Goal: Information Seeking & Learning: Compare options

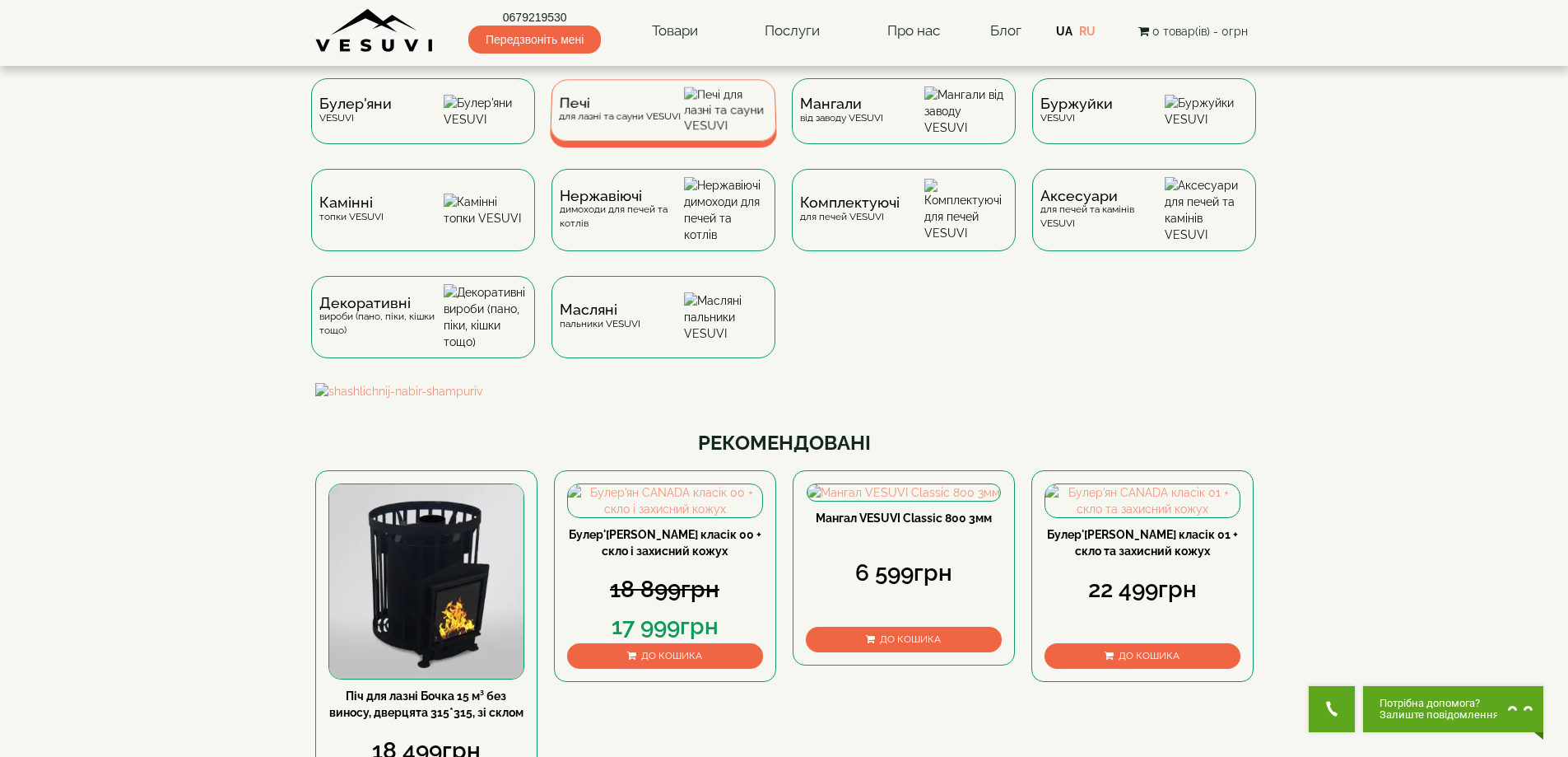
click at [624, 135] on div "Печі для лазні та сауни VESUVI" at bounding box center [663, 109] width 227 height 61
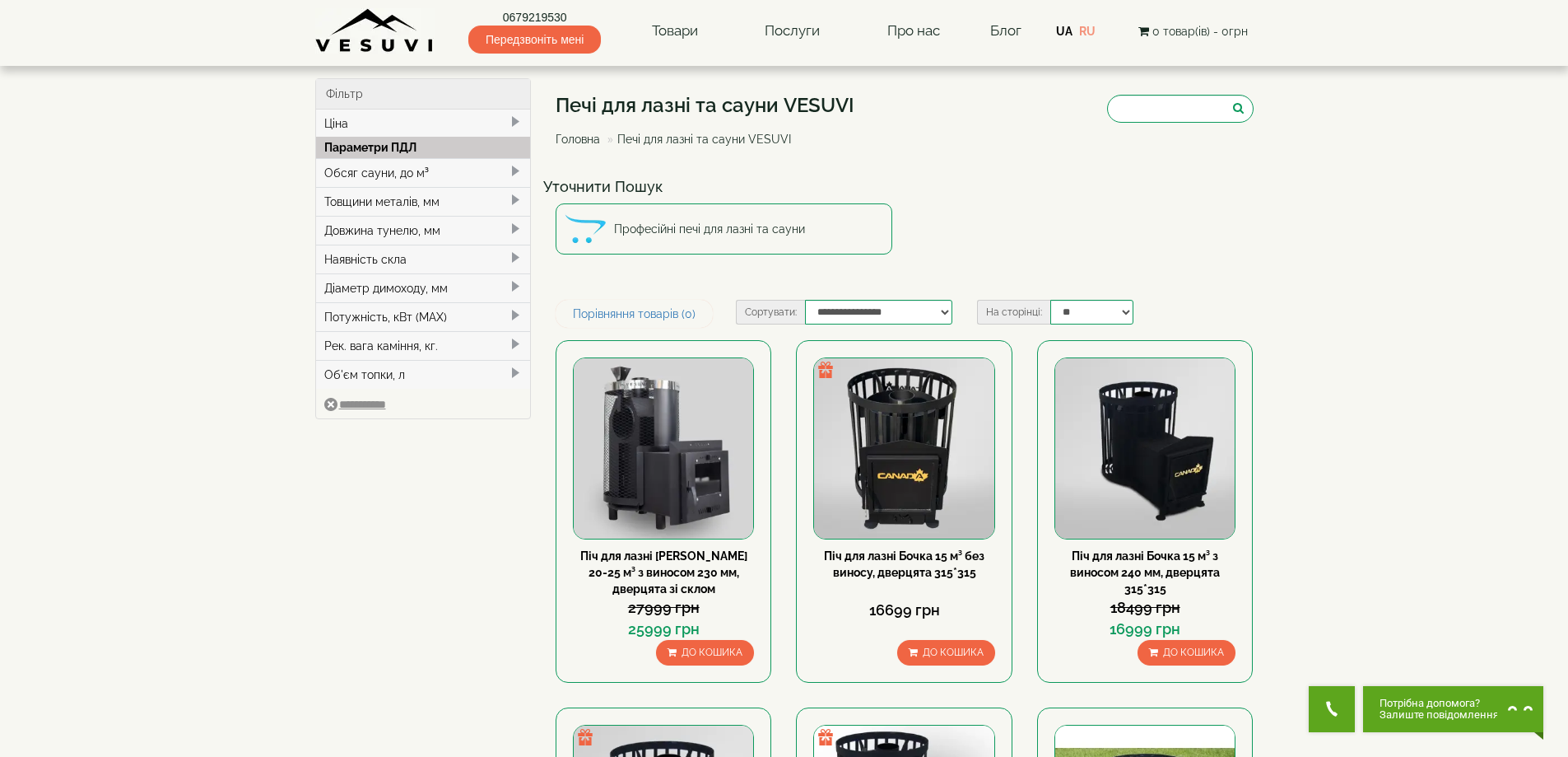
click at [353, 168] on div "Обсяг сауни, до м³" at bounding box center [423, 173] width 215 height 29
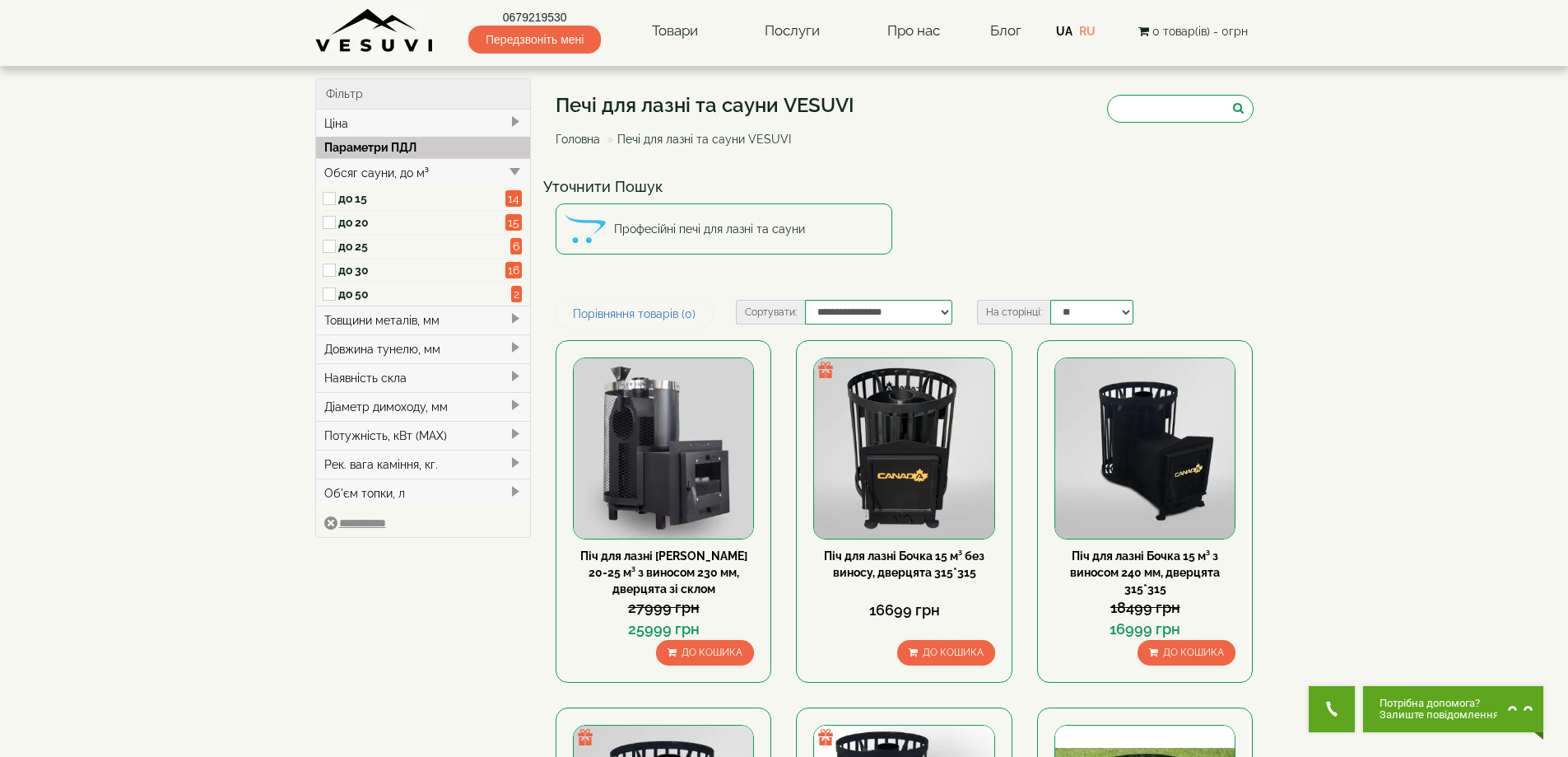
click at [338, 219] on label "до 20" at bounding box center [422, 222] width 167 height 17
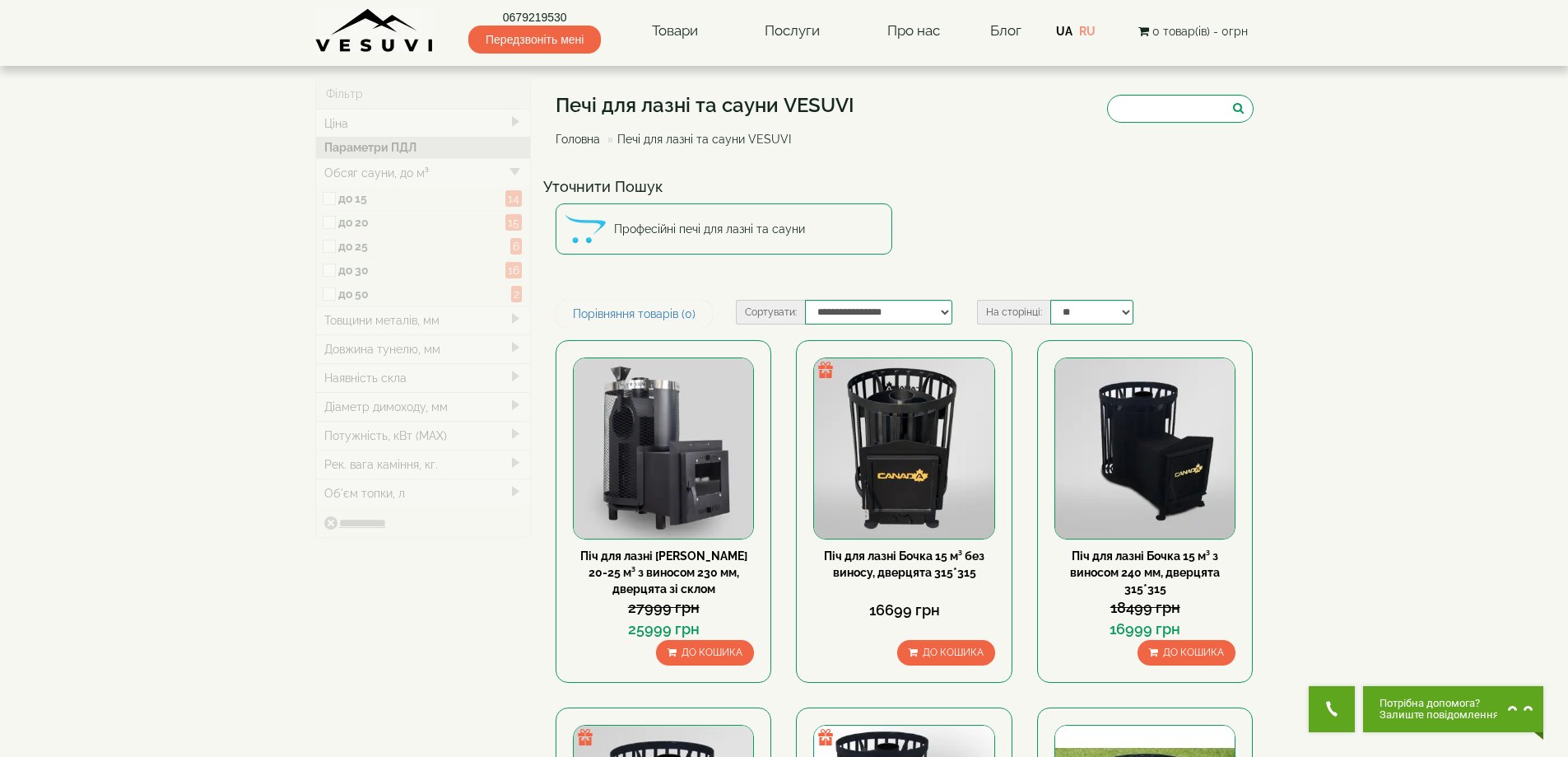
type input "*****"
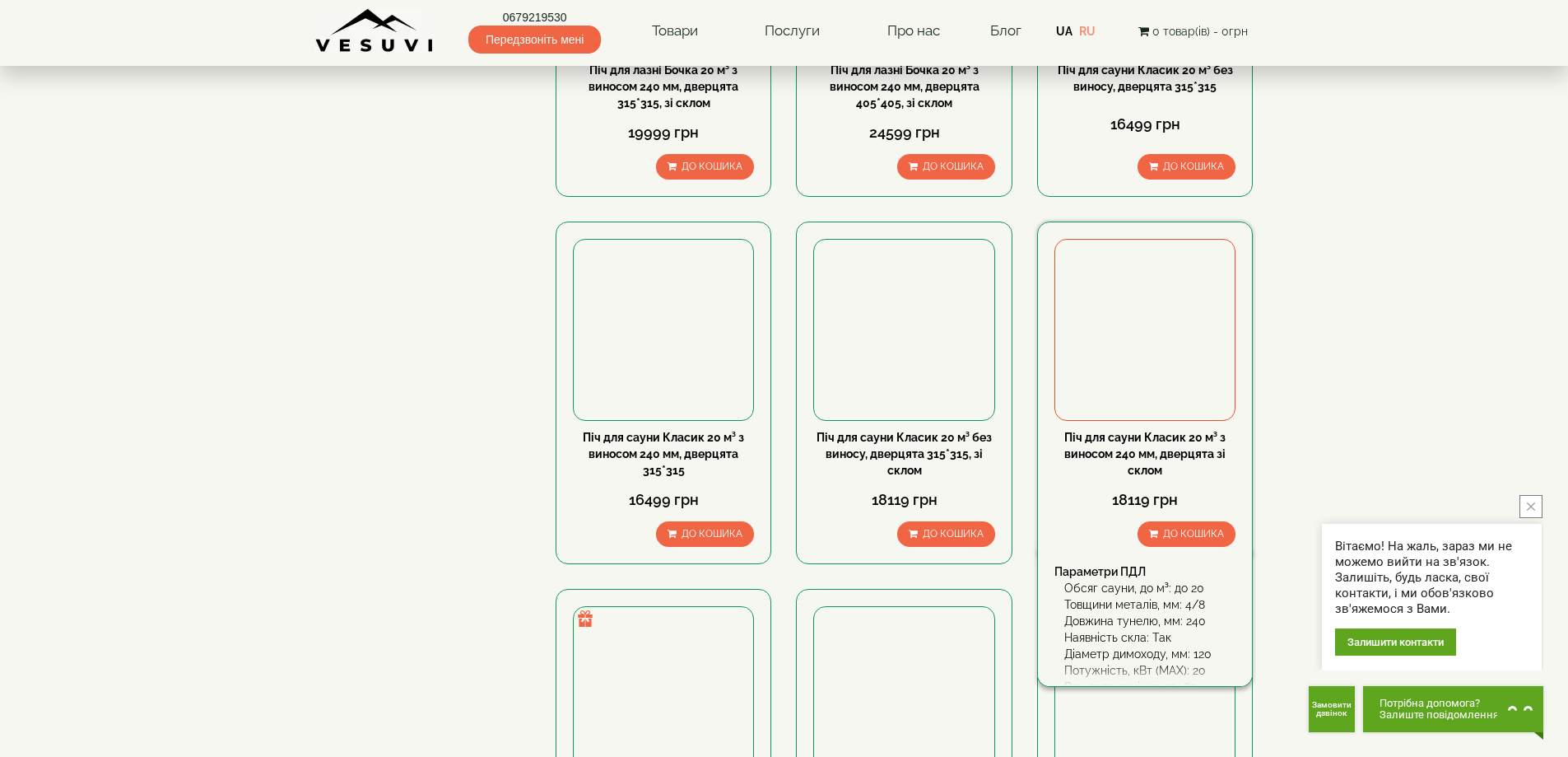
scroll to position [685, 0]
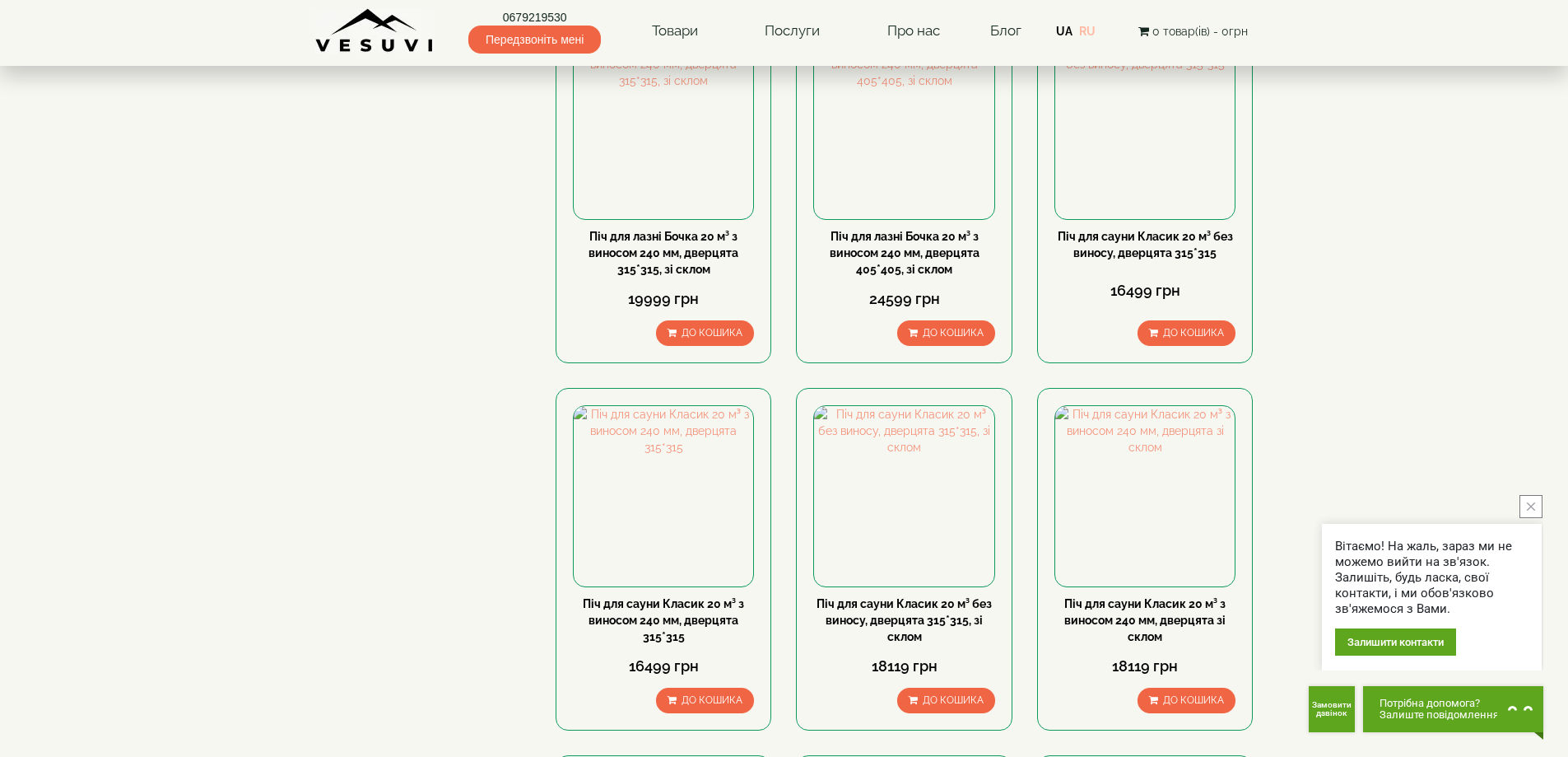
click at [1090, 29] on link "RU" at bounding box center [1087, 31] width 17 height 13
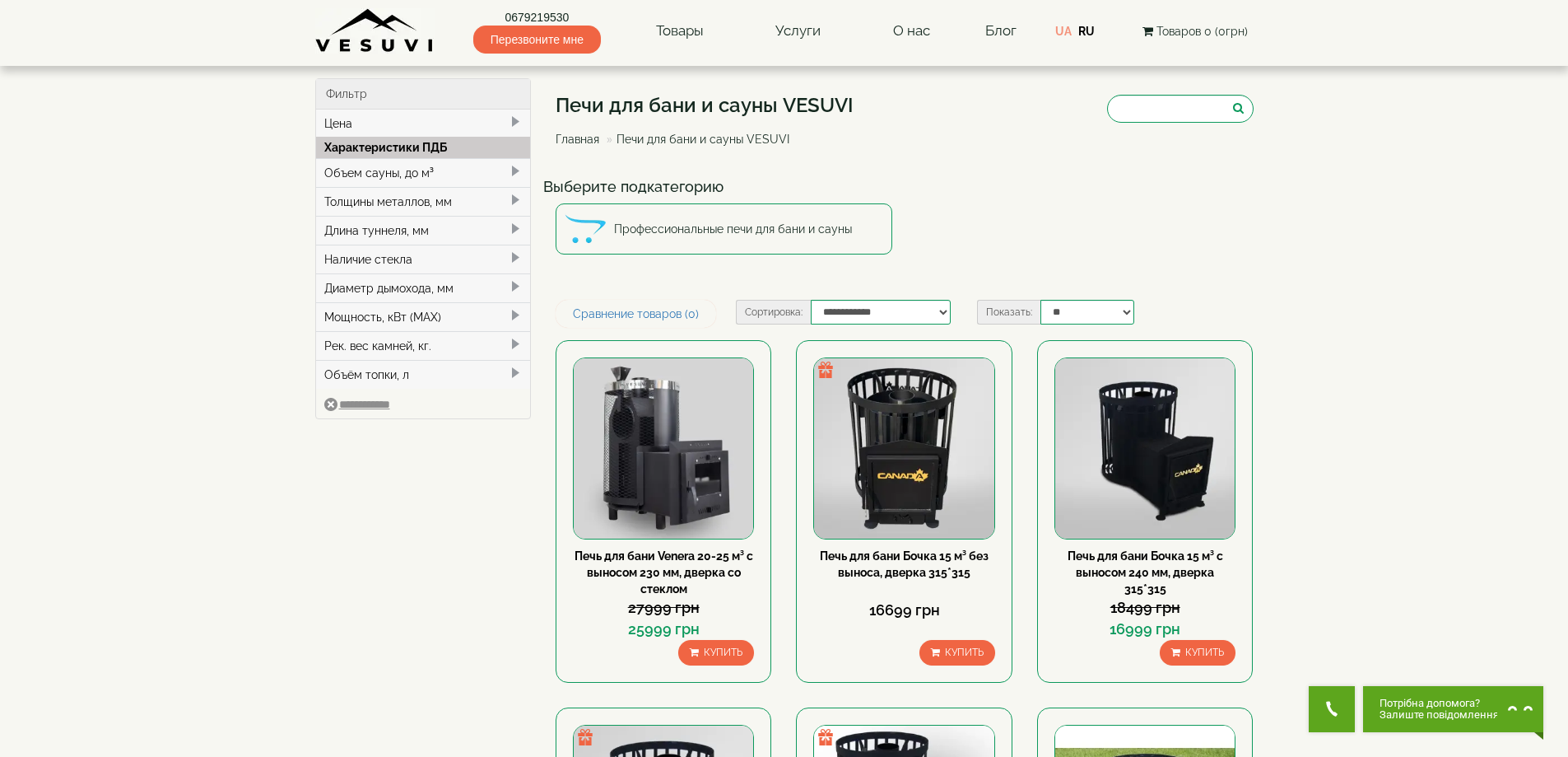
click at [367, 177] on div "Объем сауны, до м³" at bounding box center [423, 173] width 215 height 29
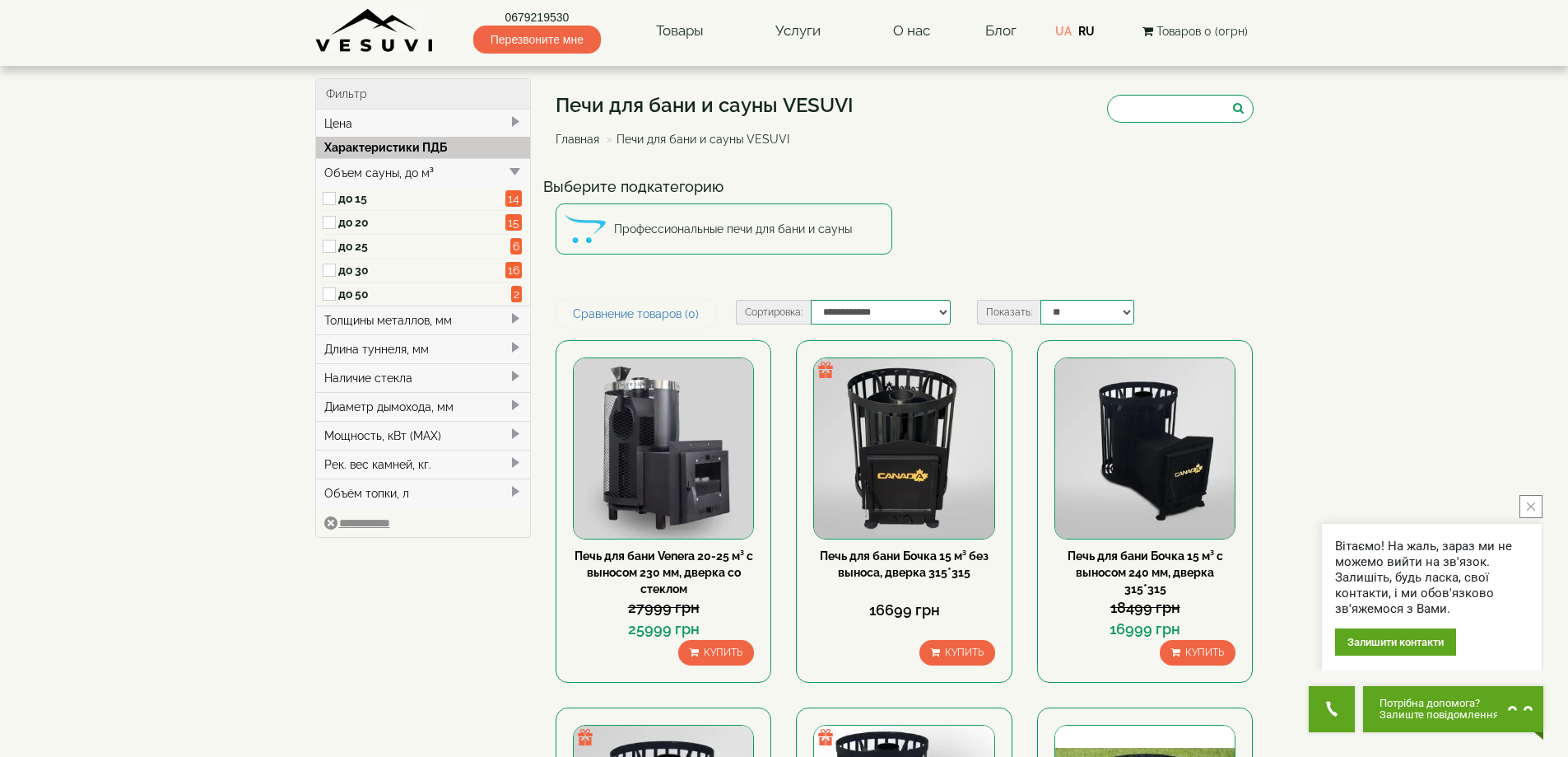
click at [339, 224] on label "до 20" at bounding box center [422, 222] width 167 height 17
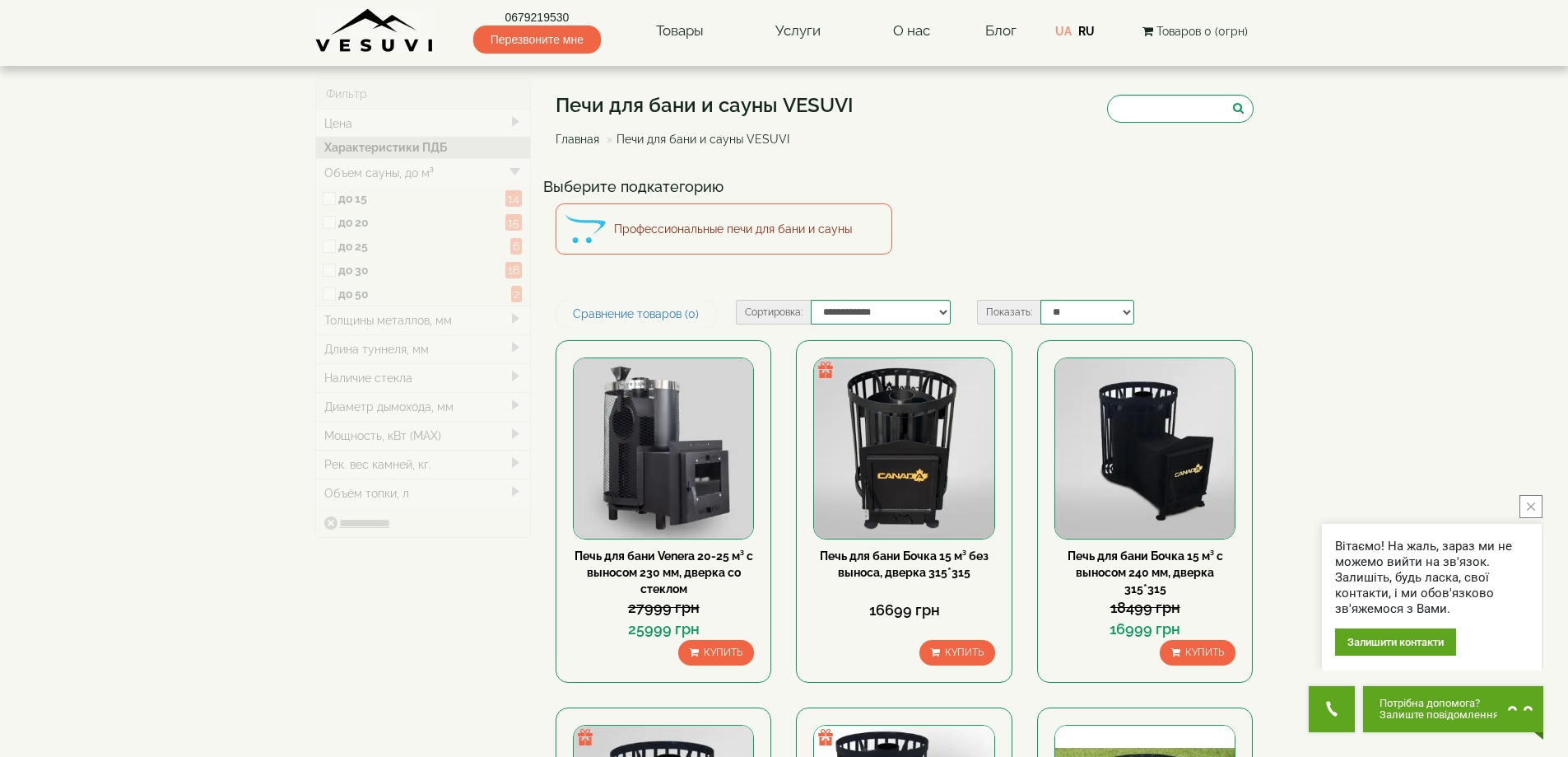
type input "*****"
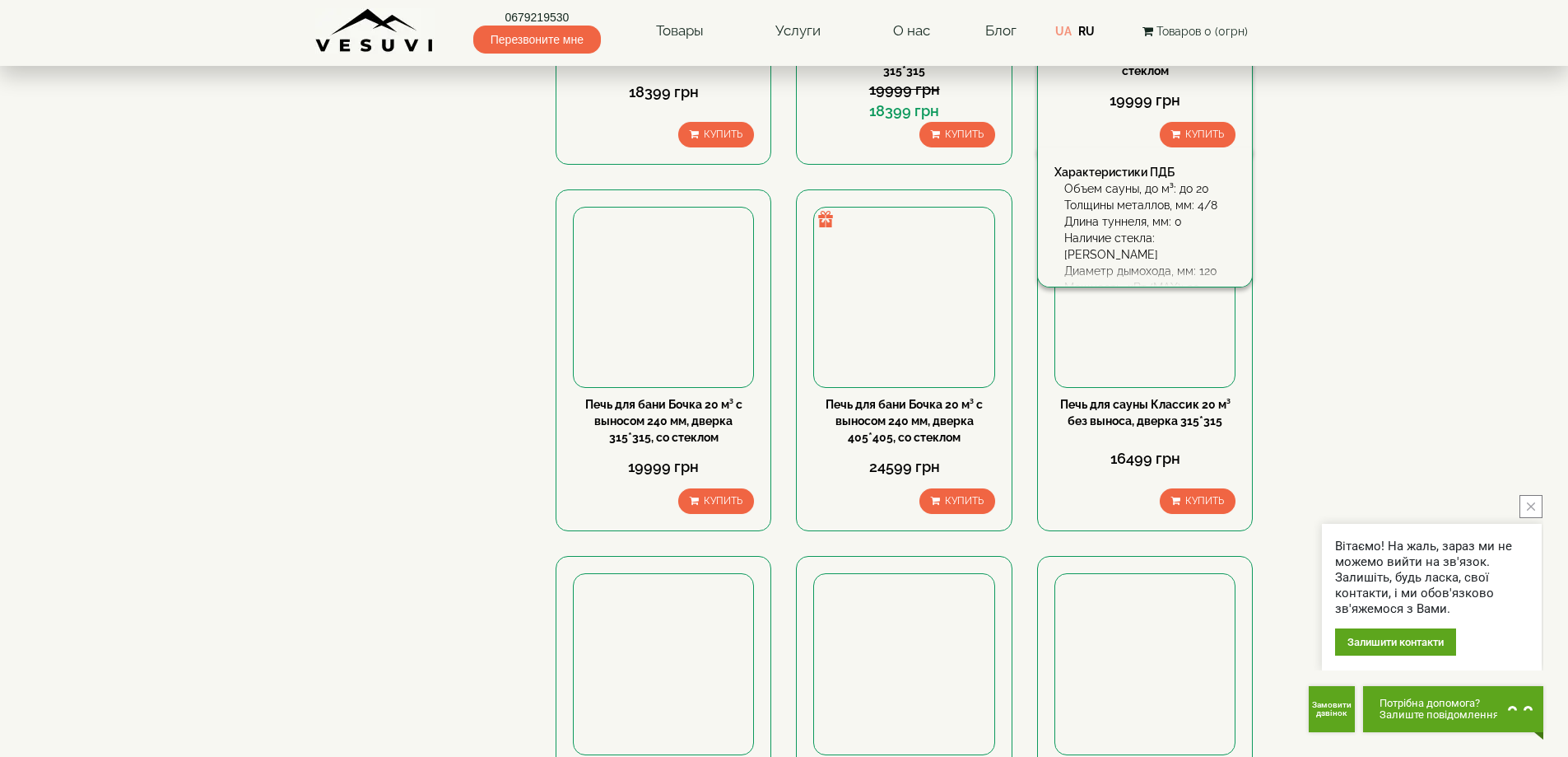
scroll to position [685, 0]
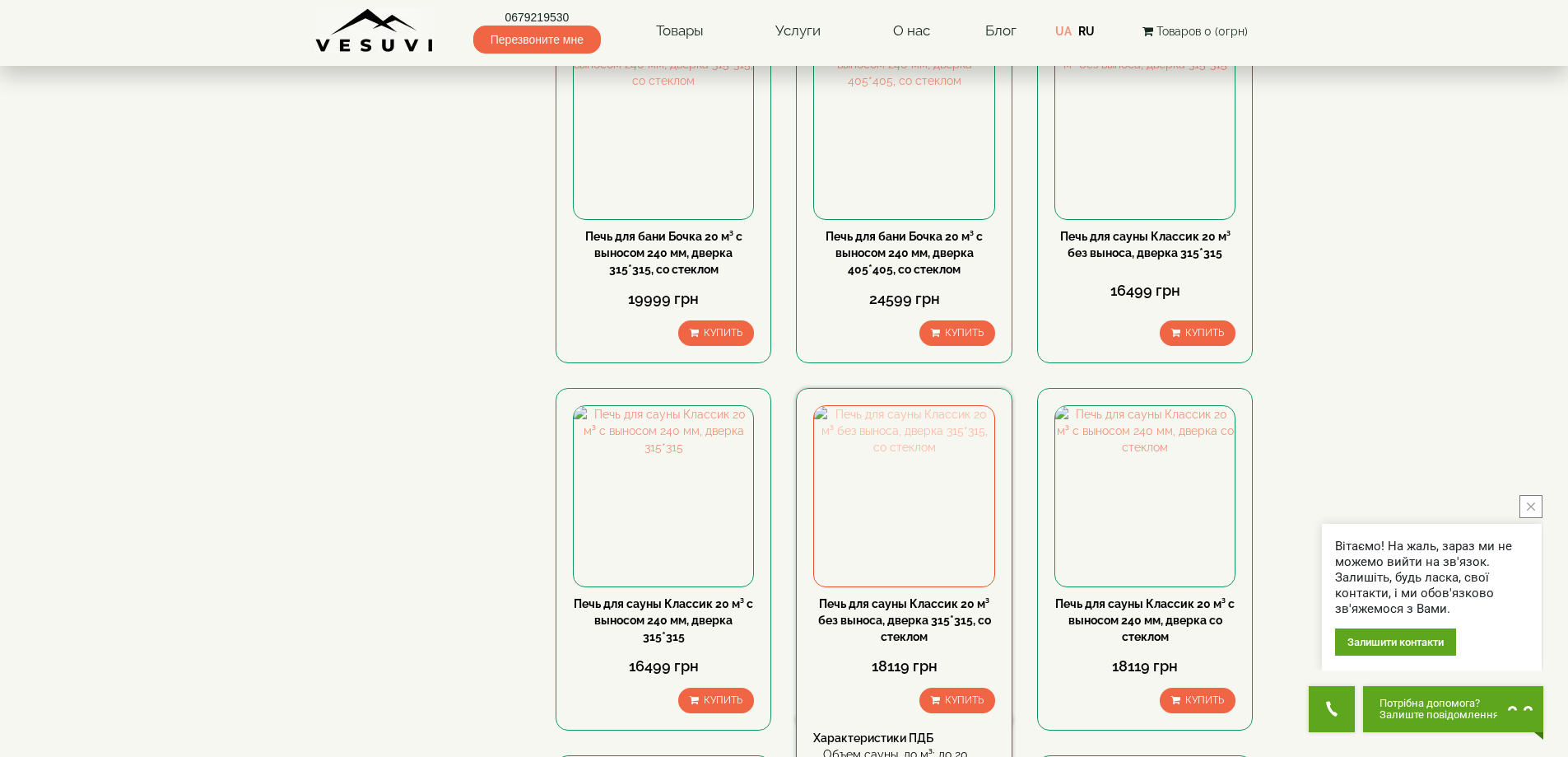
drag, startPoint x: 890, startPoint y: 429, endPoint x: 883, endPoint y: 512, distance: 83.3
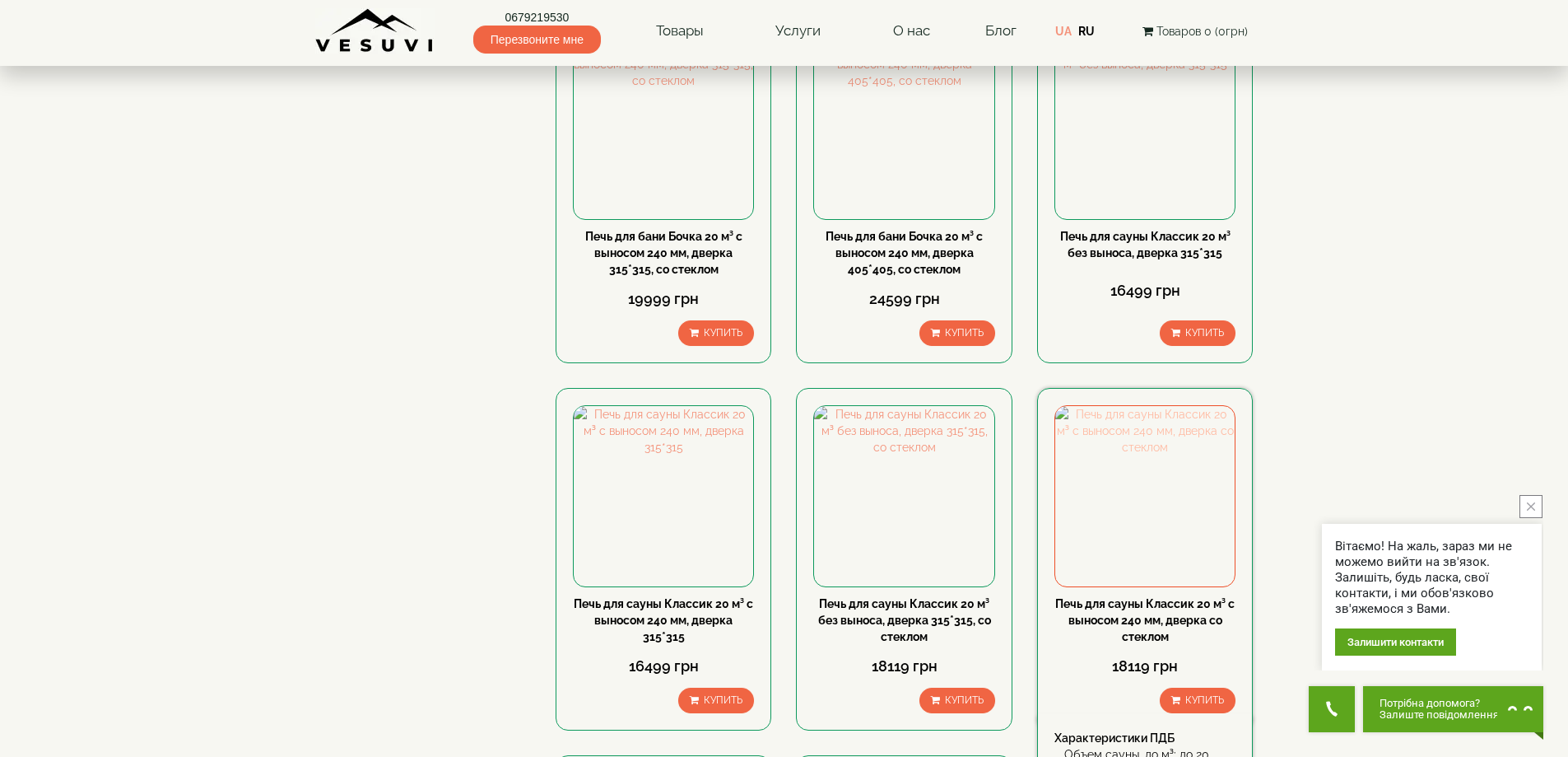
drag, startPoint x: 1185, startPoint y: 408, endPoint x: 1129, endPoint y: 533, distance: 137.0
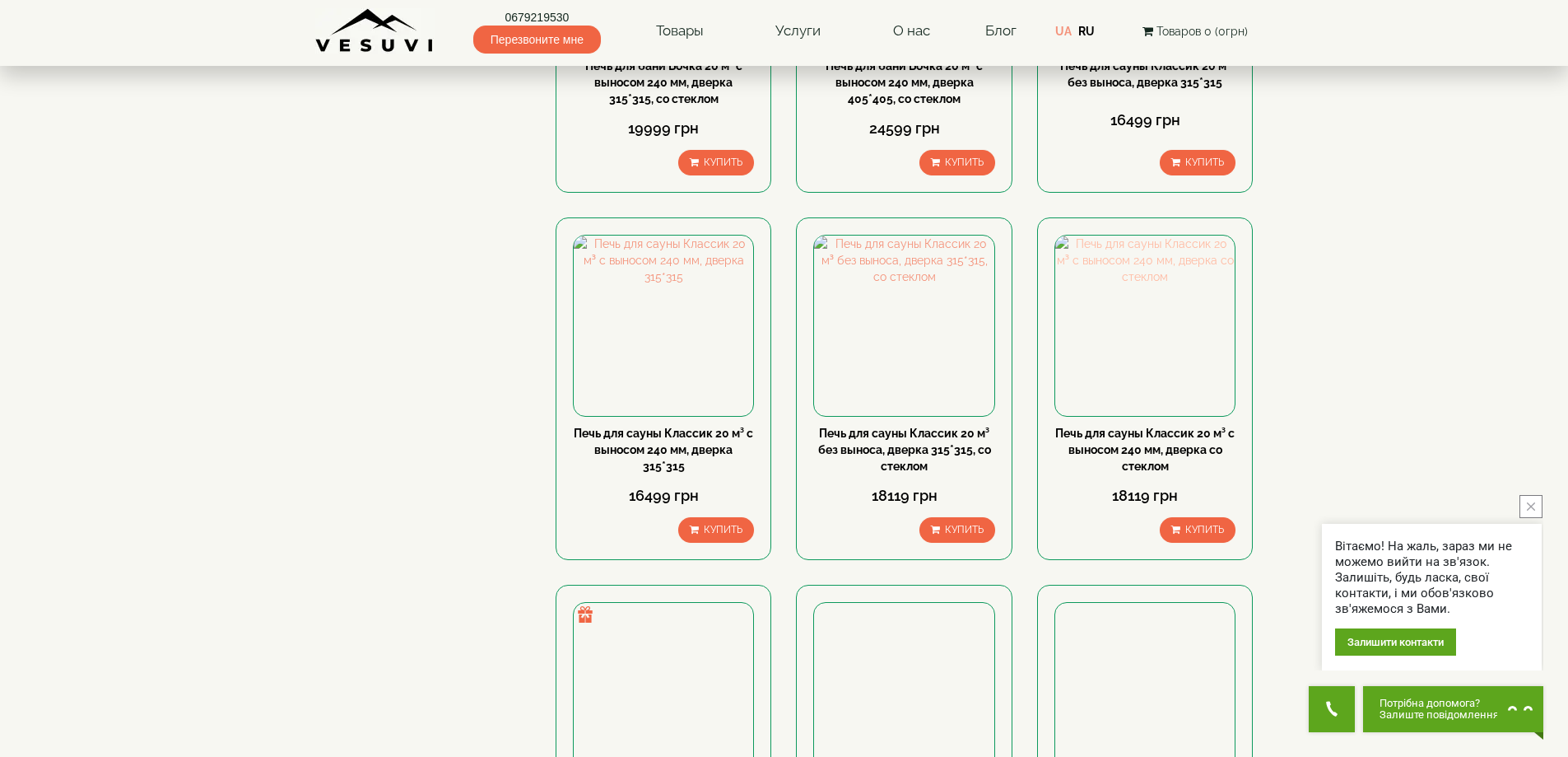
scroll to position [1097, 0]
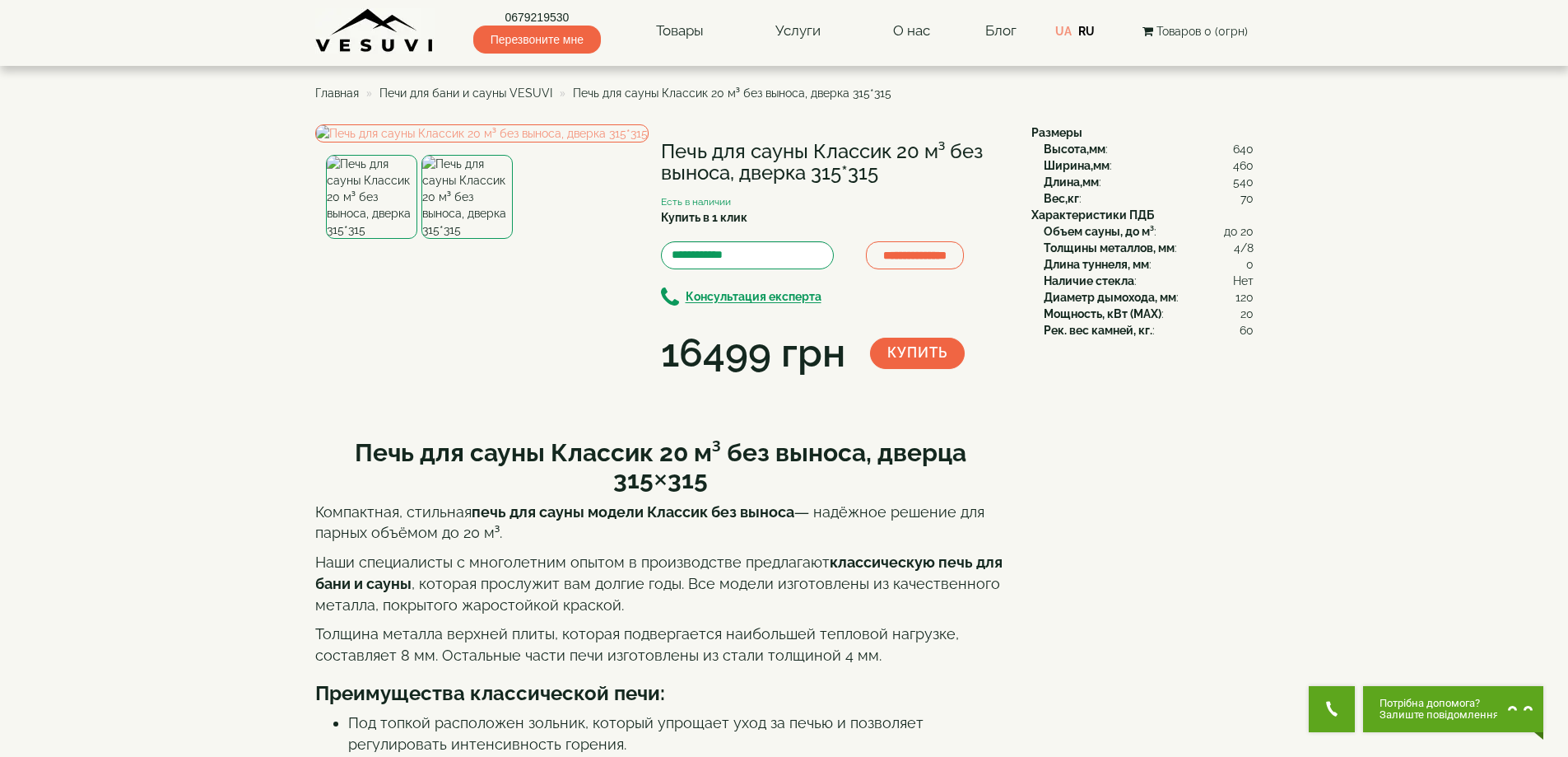
click at [697, 146] on h1 "Печь для сауны Классик 20 м³ без выноса, дверка 315*315" at bounding box center [833, 163] width 346 height 44
copy div "Печь для сауны Классик 20 м³ без выноса, дверка 315*315"
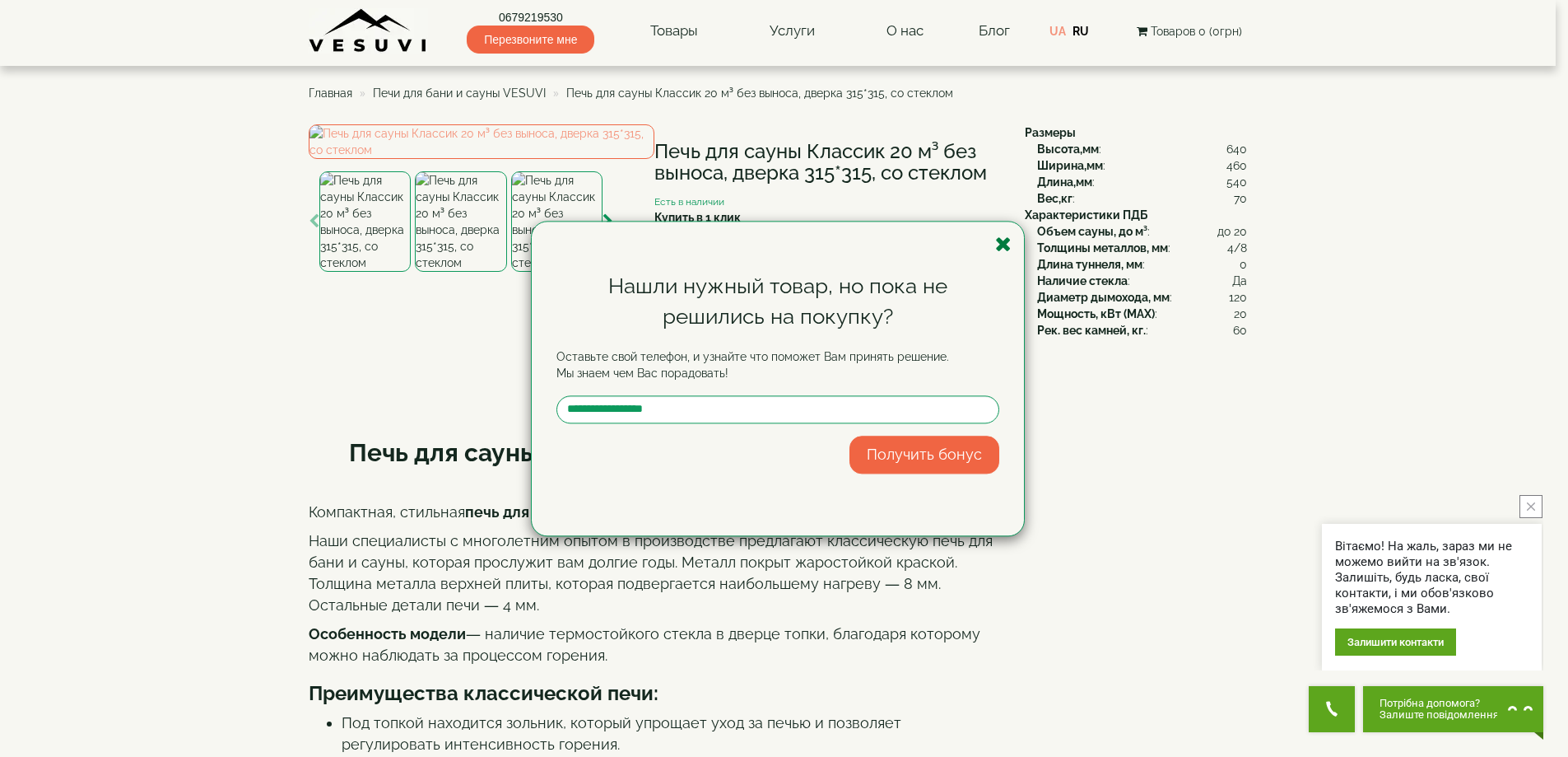
click at [1004, 238] on icon "button" at bounding box center [1003, 244] width 17 height 20
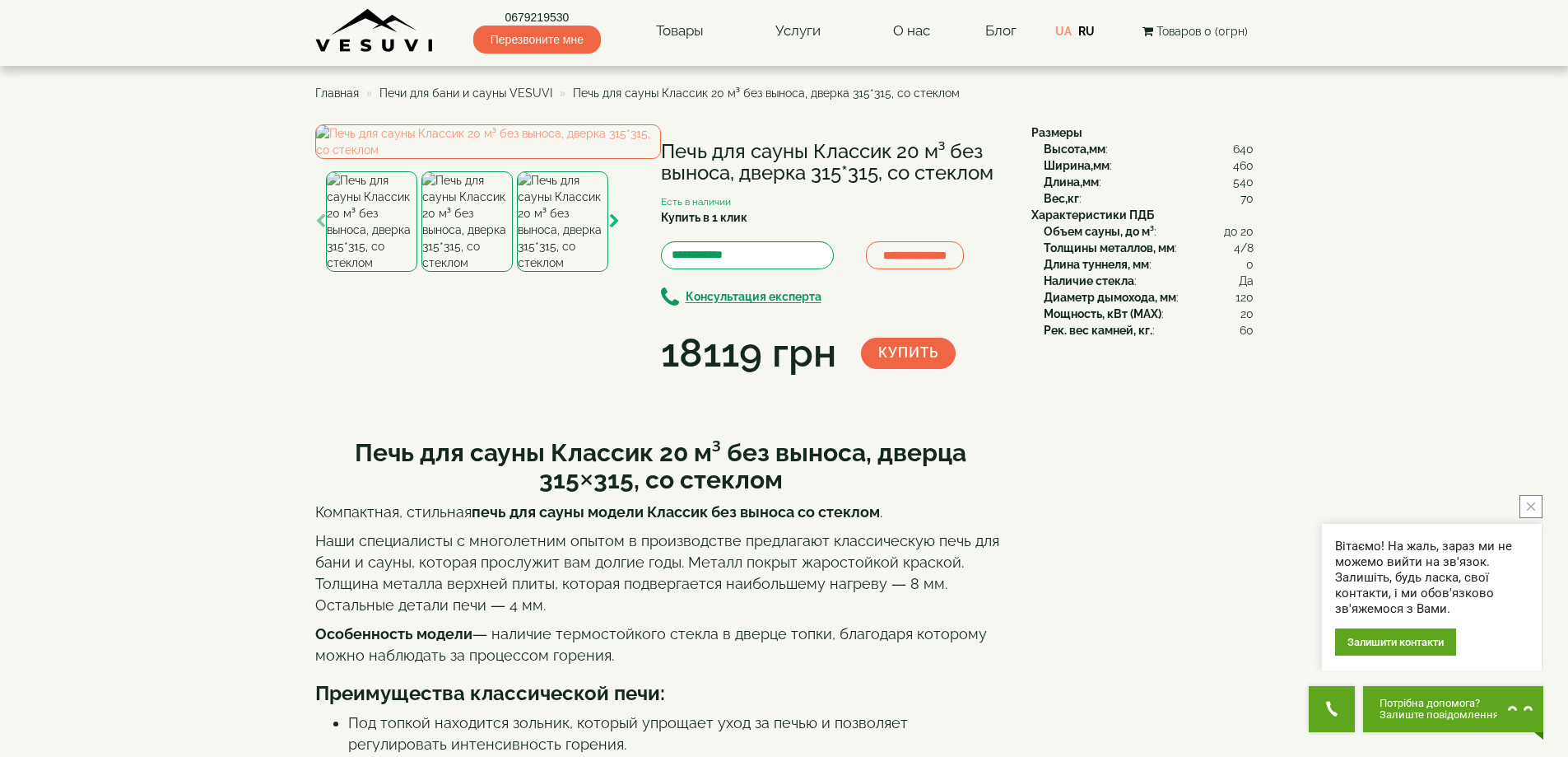
click at [614, 229] on icon "button" at bounding box center [614, 221] width 11 height 15
click at [466, 272] on img at bounding box center [467, 221] width 92 height 100
click at [609, 229] on icon "button" at bounding box center [614, 221] width 11 height 15
click at [612, 229] on icon "button" at bounding box center [614, 221] width 11 height 15
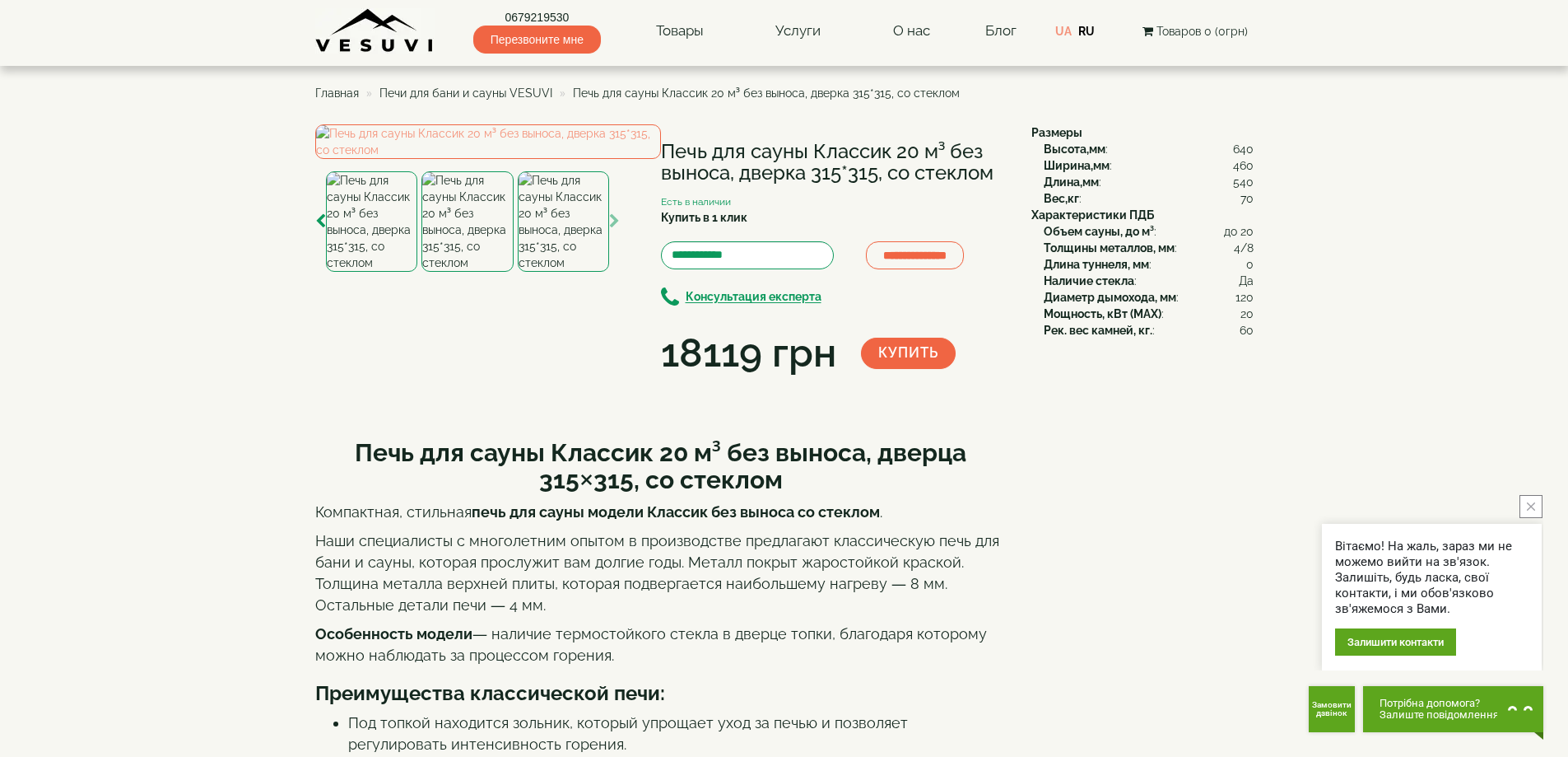
click at [564, 272] on img at bounding box center [563, 221] width 92 height 100
click at [612, 229] on icon "button" at bounding box center [614, 221] width 11 height 15
click at [609, 229] on icon "button" at bounding box center [614, 221] width 11 height 15
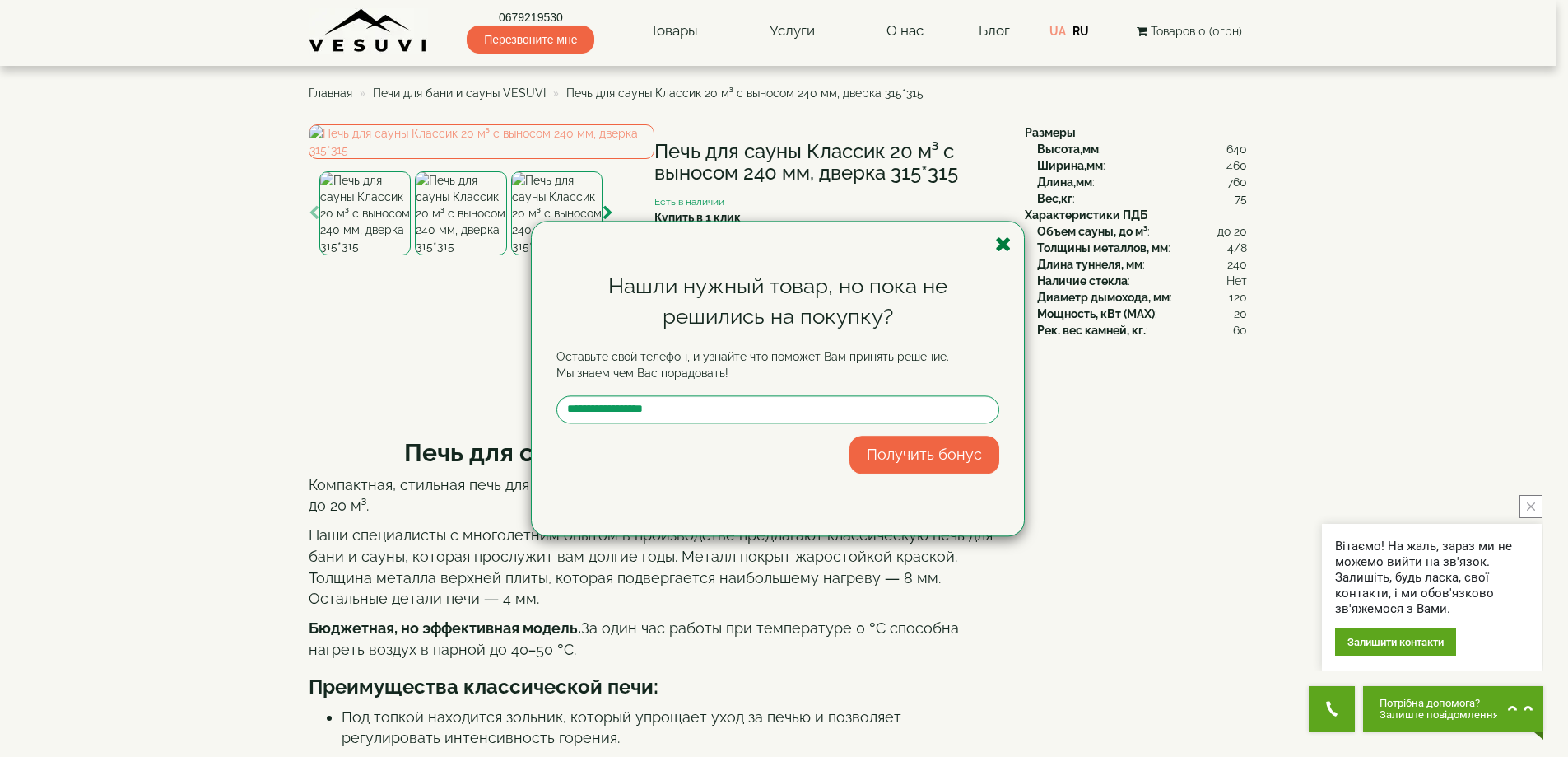
click at [999, 251] on icon "button" at bounding box center [1003, 244] width 17 height 20
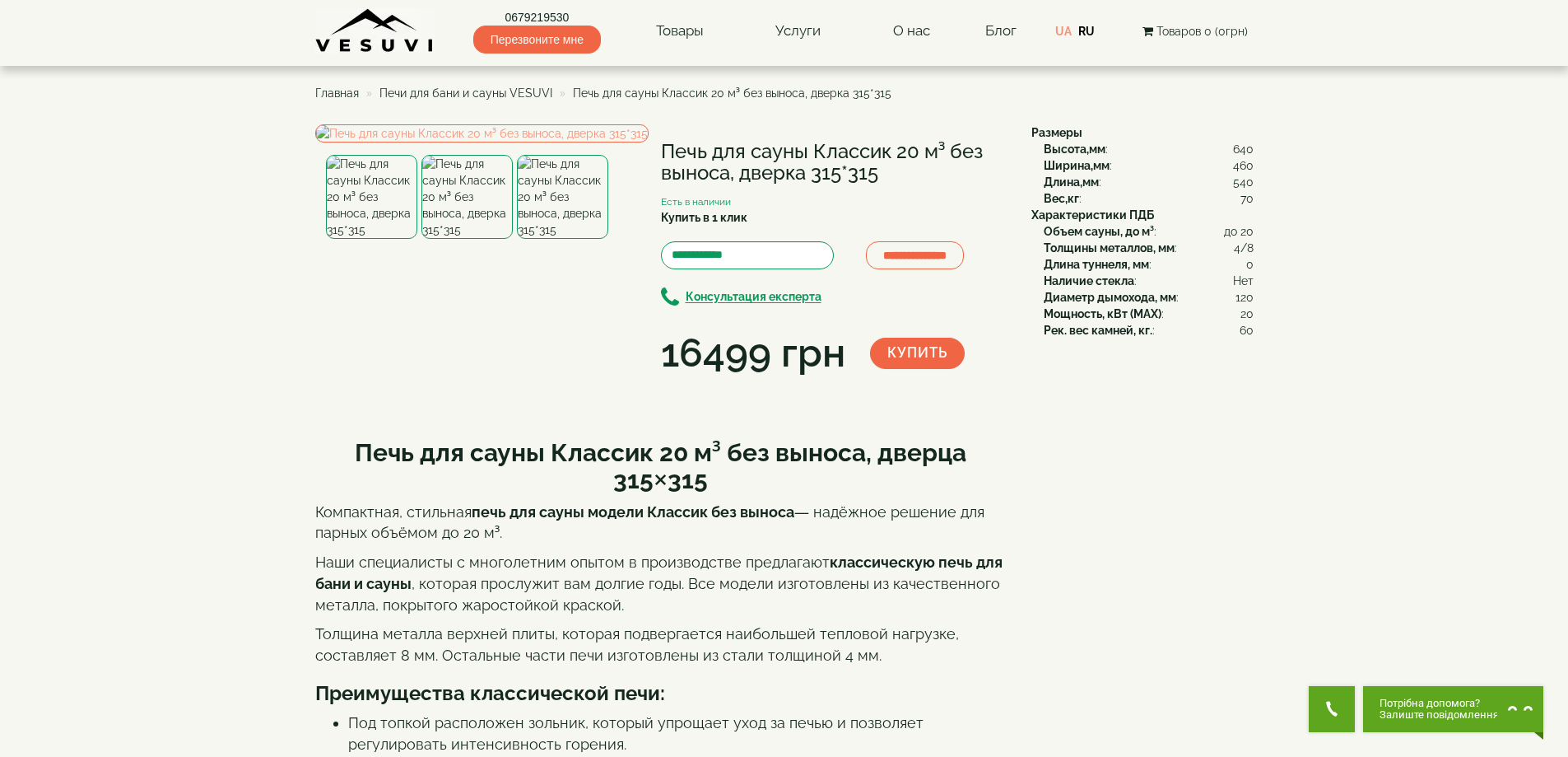
click at [541, 239] on img at bounding box center [562, 197] width 92 height 84
click at [457, 142] on img at bounding box center [481, 134] width 333 height 19
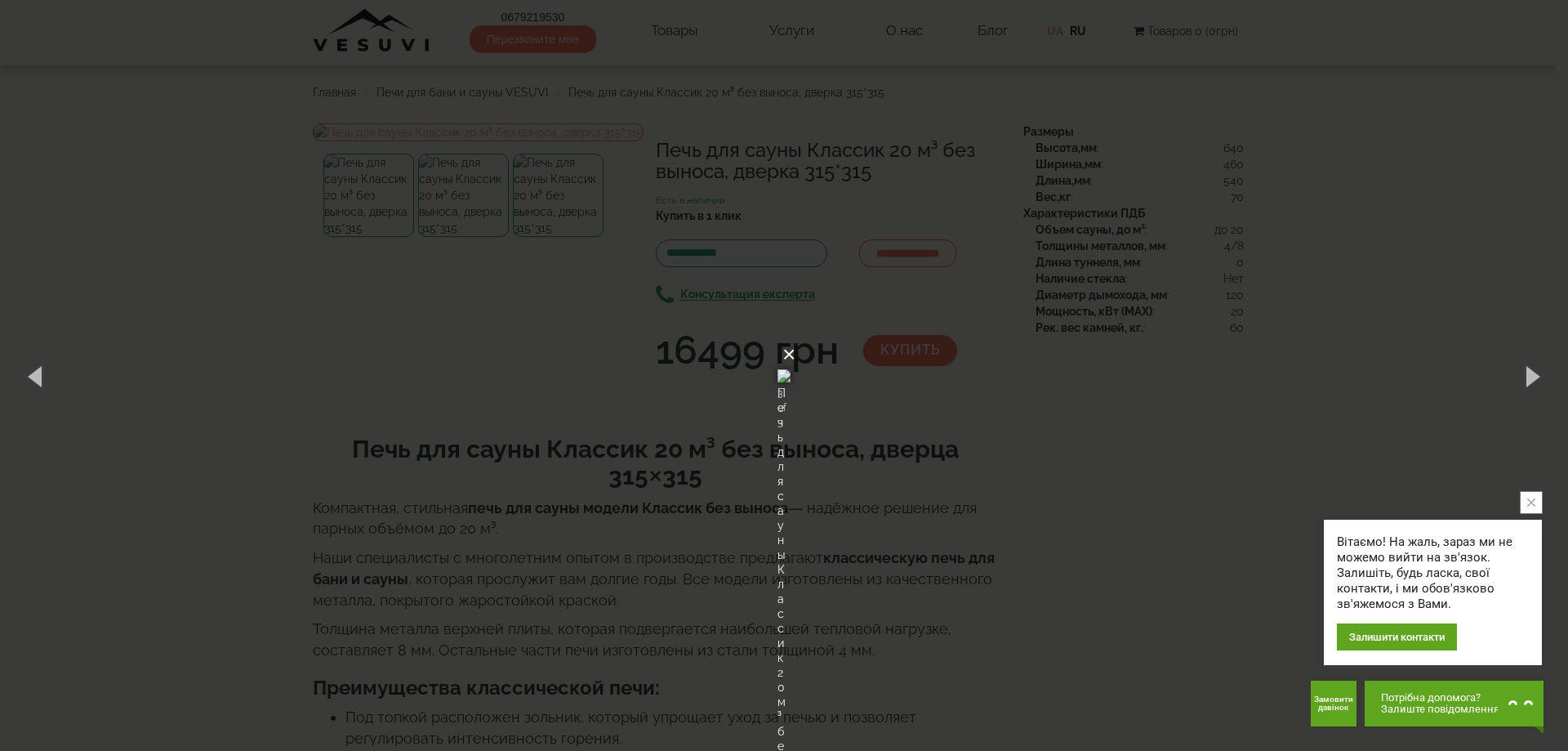
drag, startPoint x: 981, startPoint y: 158, endPoint x: 426, endPoint y: 15, distance: 573.1
click at [795, 337] on button "×" at bounding box center [789, 354] width 13 height 36
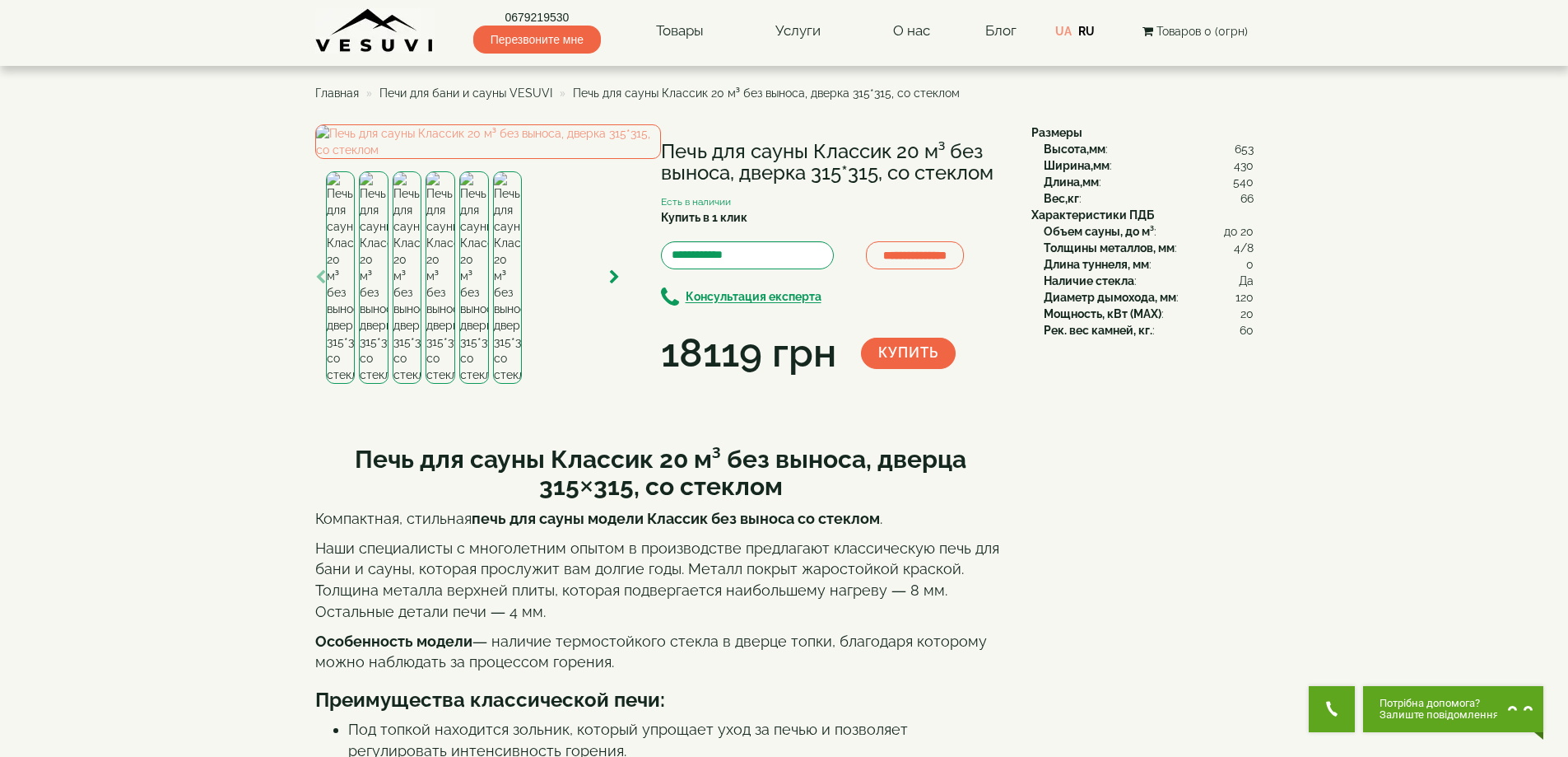
click at [513, 384] on img at bounding box center [508, 277] width 29 height 212
click at [474, 384] on img at bounding box center [474, 277] width 29 height 212
click at [444, 384] on img at bounding box center [439, 277] width 29 height 212
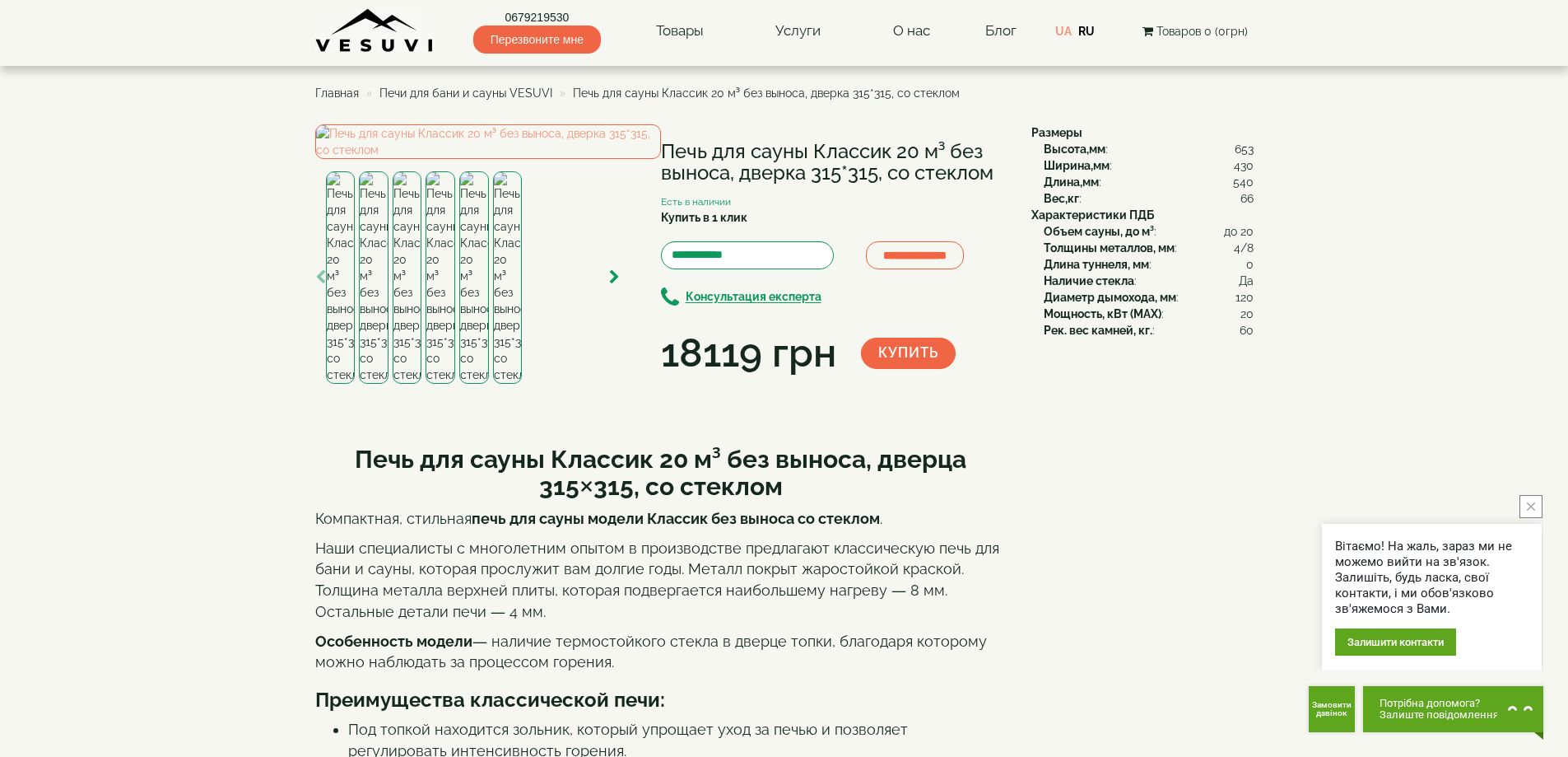
click at [324, 285] on icon "button" at bounding box center [320, 278] width 11 height 15
click at [330, 384] on img at bounding box center [340, 277] width 29 height 212
